Goal: Information Seeking & Learning: Learn about a topic

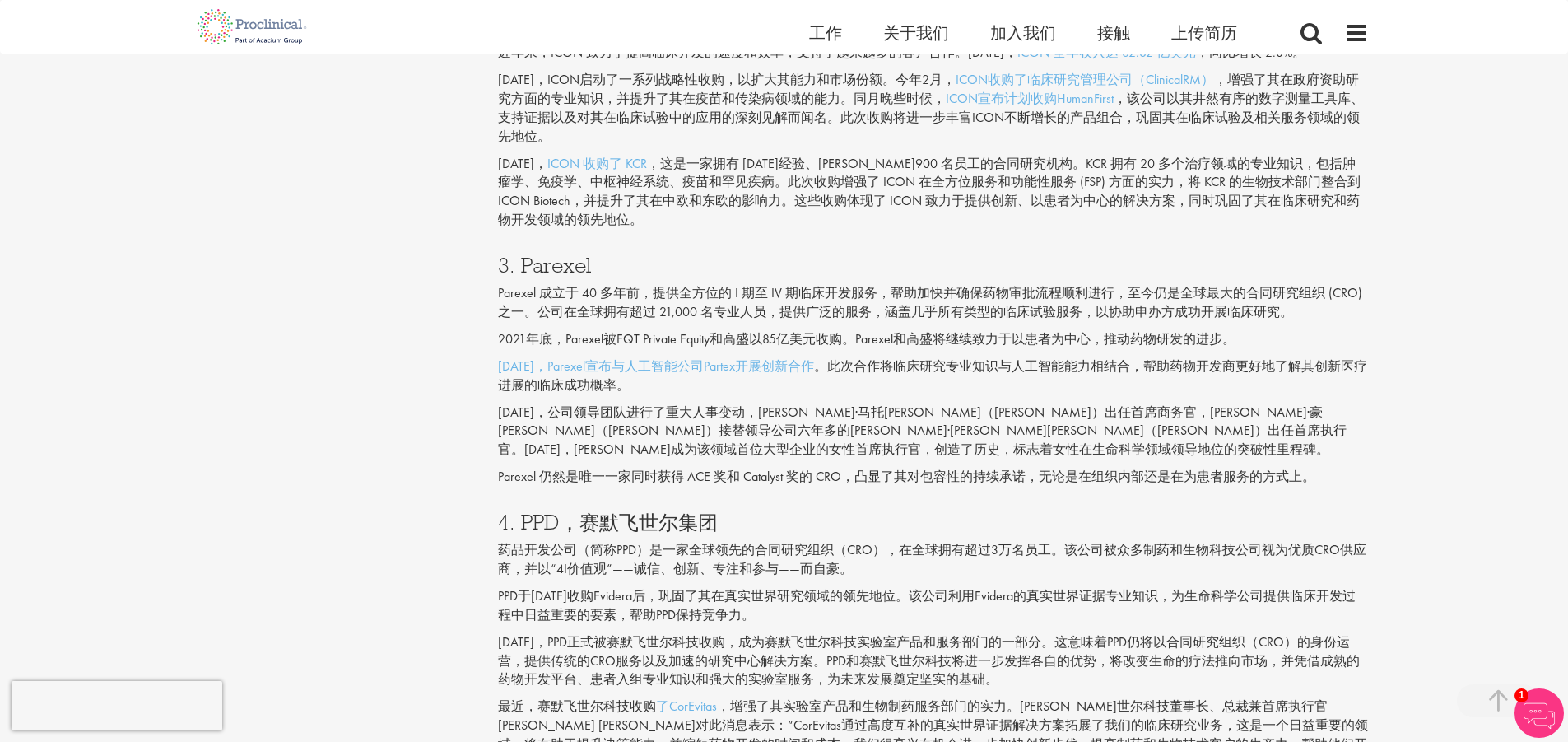
scroll to position [1598, 0]
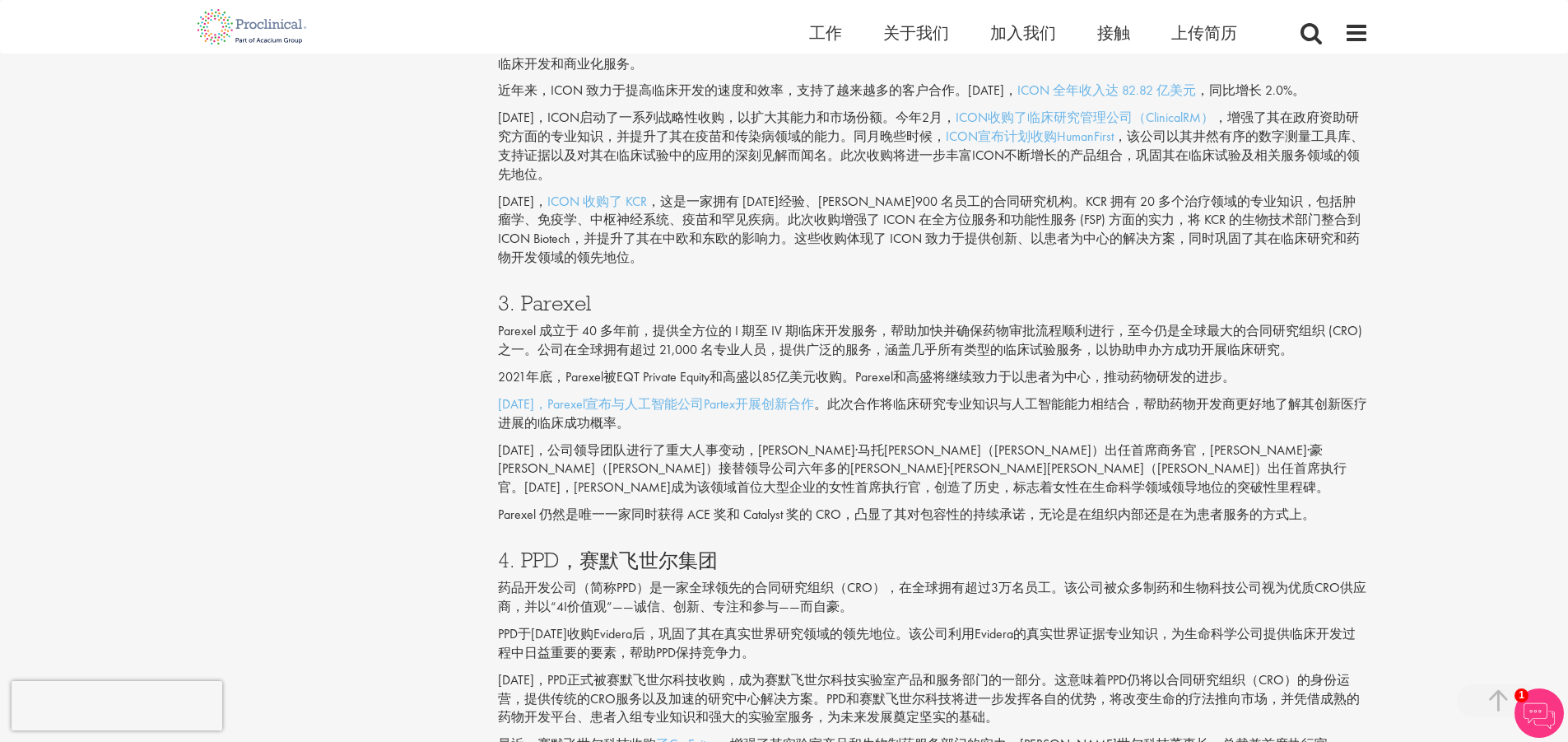
click at [1080, 322] on font "Parexel 成立于 40 多年前，提供全方位的 I 期至 IV 期临床开发服务，帮助加快并确保药物审批流程顺利进行，至今仍是全球最大的合同研究组织 (CR…" at bounding box center [929, 340] width 864 height 36
drag, startPoint x: 661, startPoint y: 331, endPoint x: 697, endPoint y: 332, distance: 36.0
click at [697, 332] on font "Parexel 成立于 40 多年前，提供全方位的 I 期至 IV 期临床开发服务，帮助加快并确保药物审批流程顺利进行，至今仍是全球最大的合同研究组织 (CR…" at bounding box center [929, 340] width 864 height 36
click at [818, 406] on p "2023年，Parexel宣布与人工智能公司Partex开展创新合作 。此次合作将临床研究专业知识与人工智能能力相结合，帮助药物开发商更好地了解其创新医疗进展…" at bounding box center [933, 414] width 871 height 38
drag, startPoint x: 763, startPoint y: 358, endPoint x: 1275, endPoint y: 359, distance: 512.0
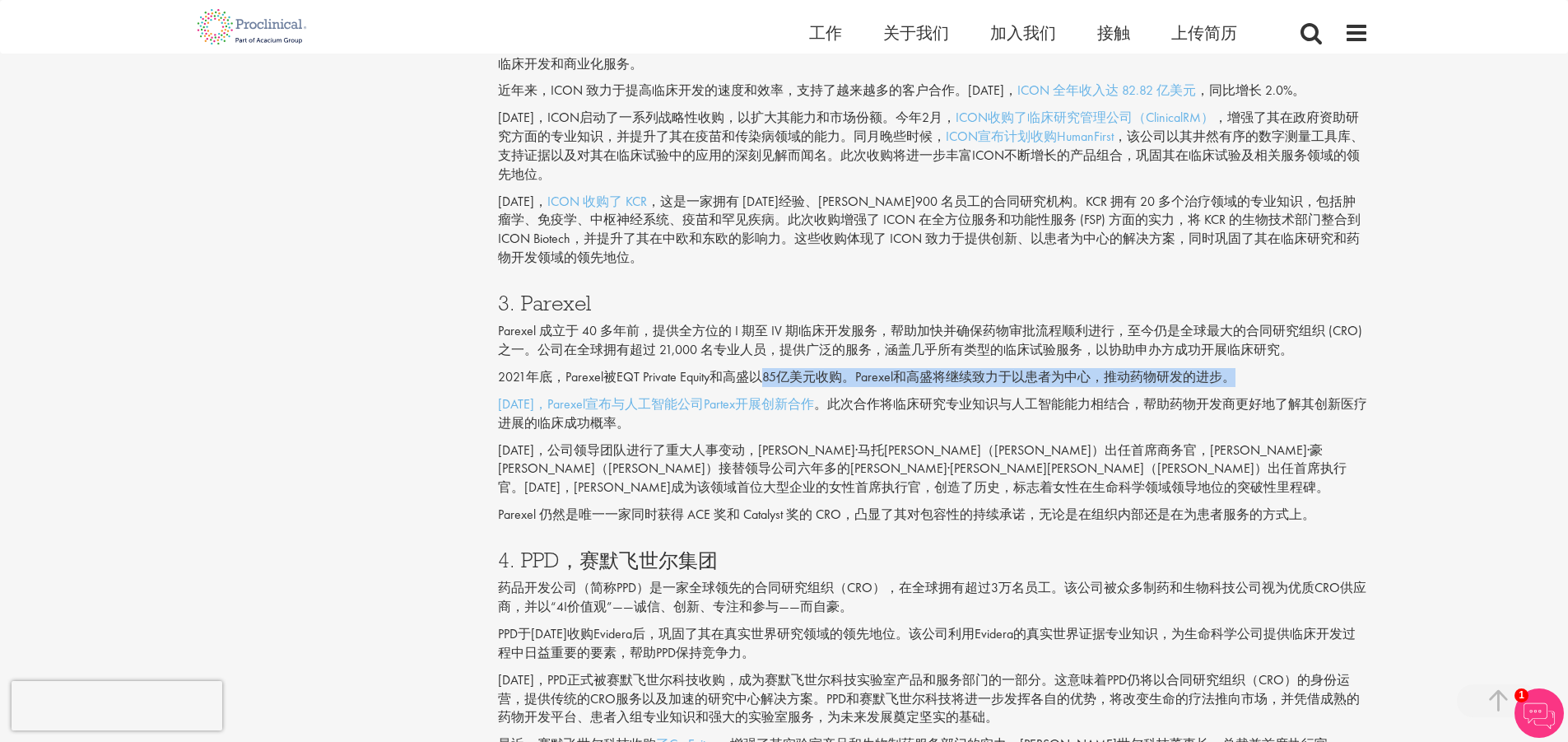
click at [1275, 368] on p "2021年底，Parexel被EQT Private Equity和高盛以85亿美元收购。Parexel和高盛将继续致力于以患者为中心，推动药物研发的进步。" at bounding box center [933, 377] width 871 height 19
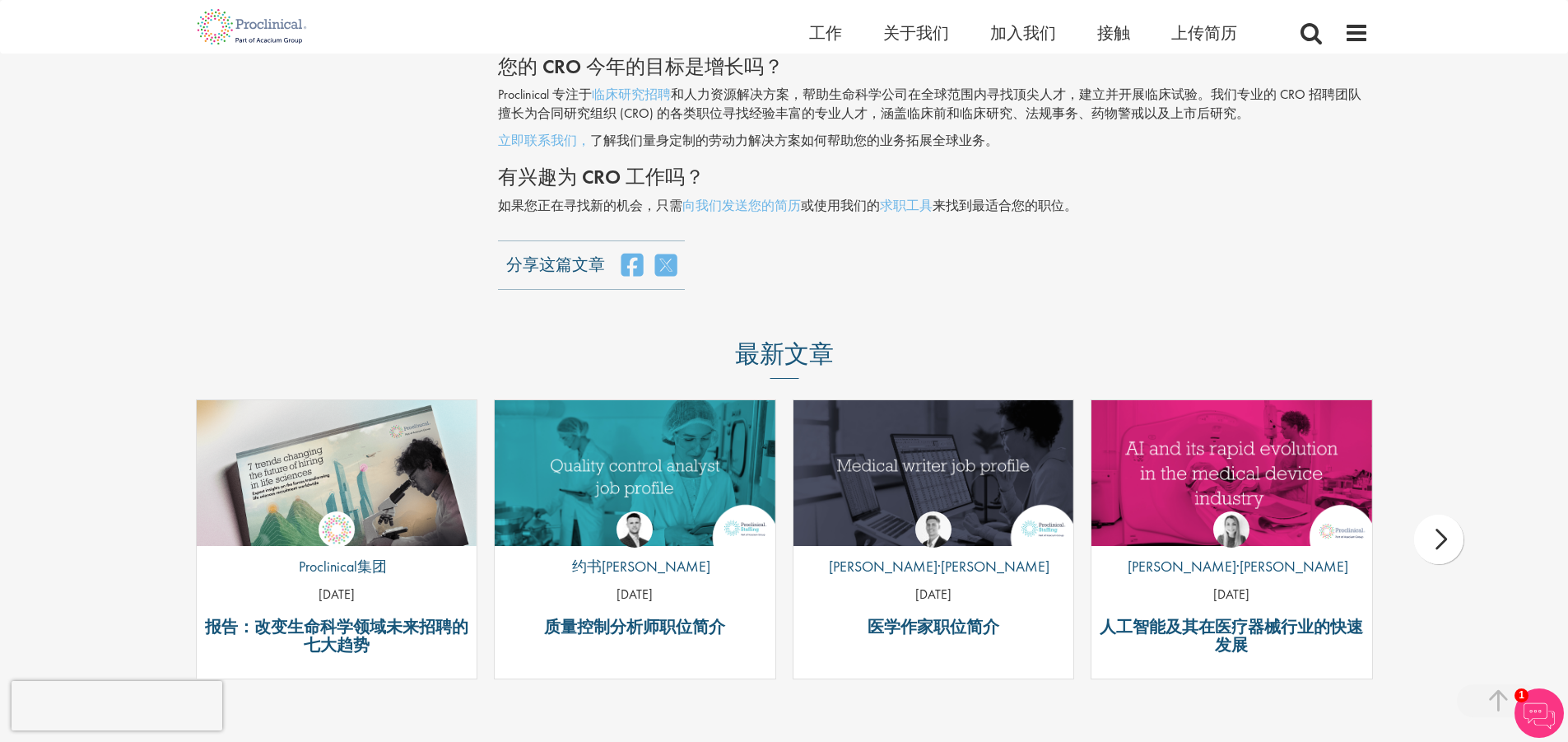
scroll to position [3739, 0]
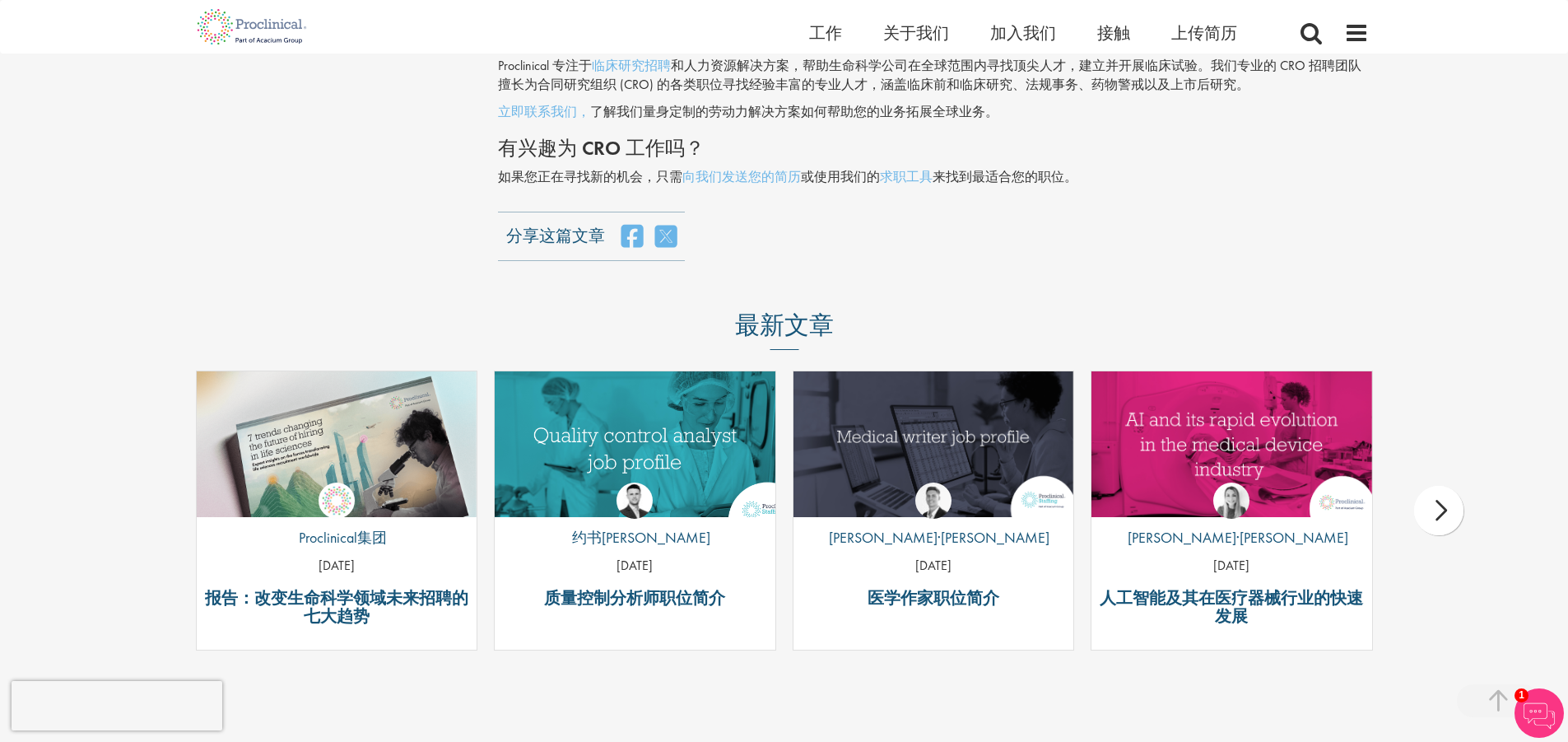
click at [718, 419] on img "链接到帖子" at bounding box center [634, 444] width 337 height 175
click at [681, 462] on div "经过 约书亚·戈登 25年8月14日" at bounding box center [634, 523] width 281 height 122
click at [683, 397] on img "链接到帖子" at bounding box center [634, 444] width 337 height 175
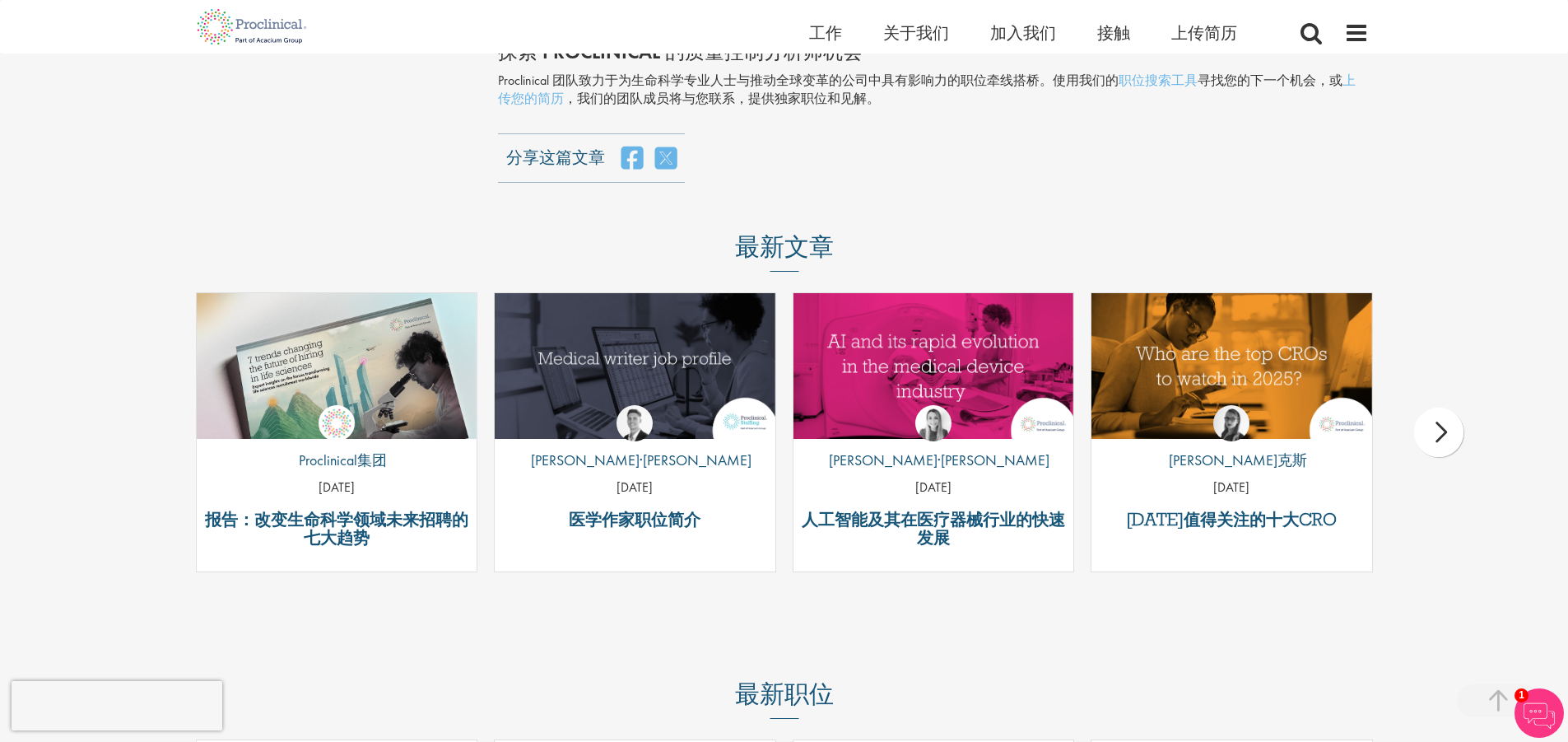
scroll to position [3541, 0]
